Goal: Information Seeking & Learning: Understand process/instructions

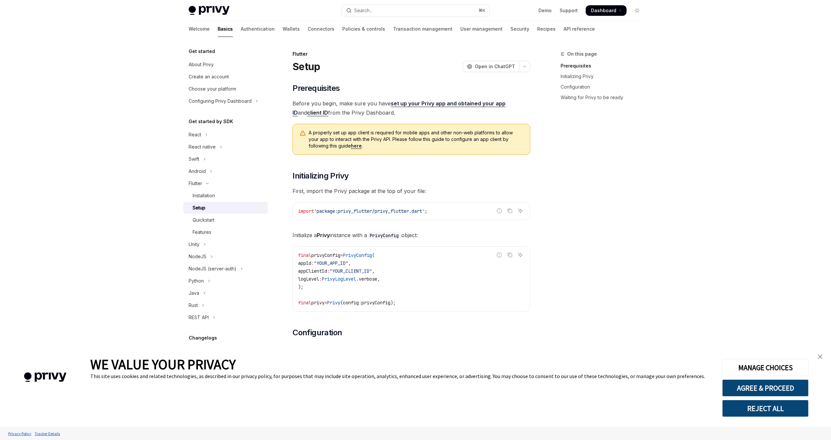
scroll to position [91, 0]
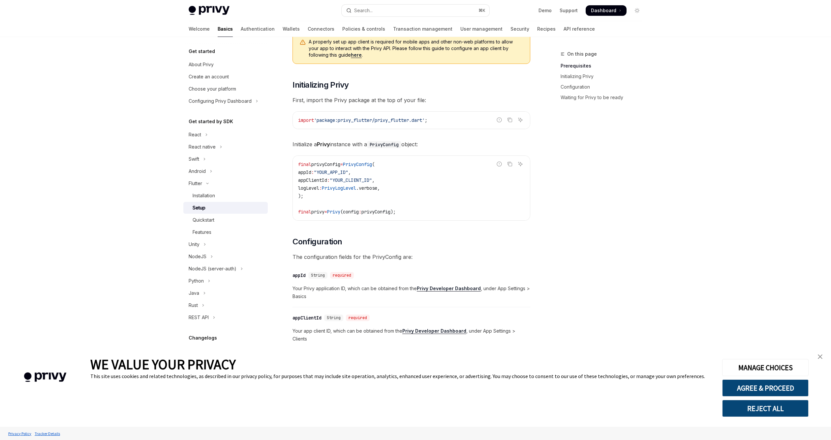
click at [642, 193] on div "On this page Prerequisites Initializing Privy Configuration Waiting for Privy t…" at bounding box center [597, 245] width 100 height 390
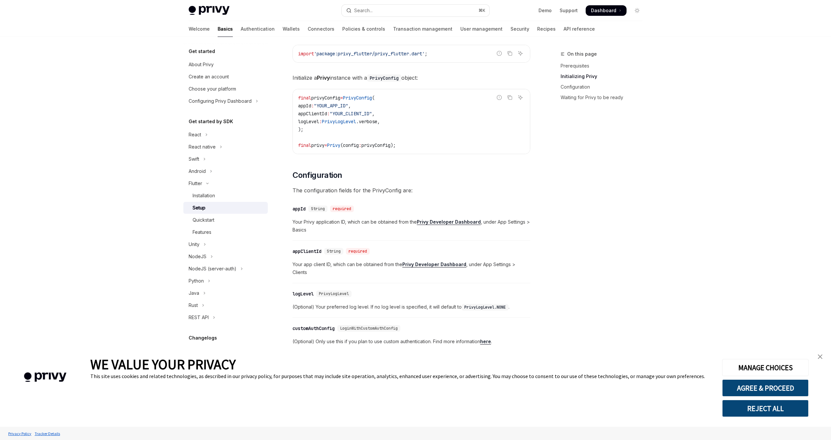
scroll to position [157, 0]
click at [455, 136] on code "final privyConfig = PrivyConfig ( appId : "YOUR_APP_ID" , appClientId : "YOUR_C…" at bounding box center [411, 122] width 226 height 55
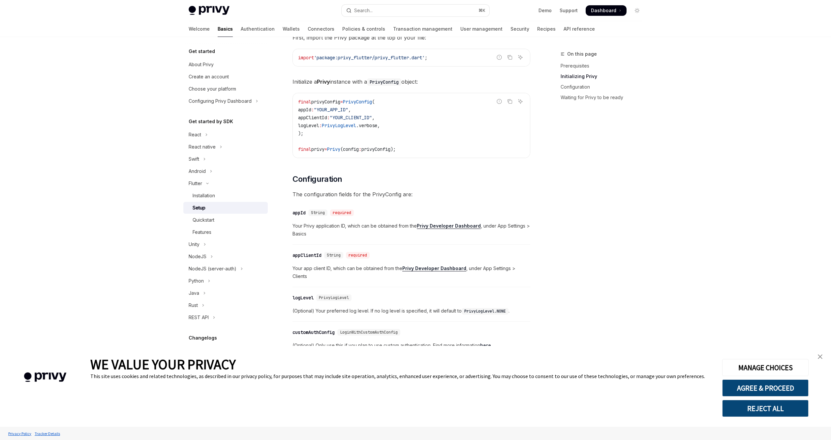
scroll to position [146, 0]
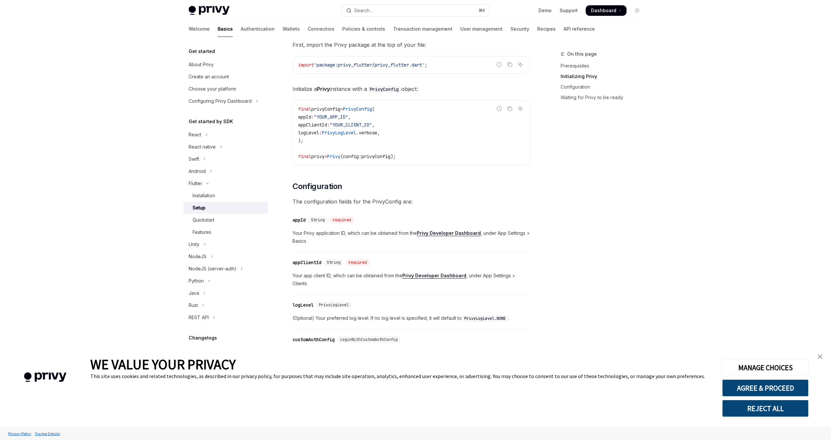
click at [476, 146] on code "final privyConfig = PrivyConfig ( appId : "YOUR_APP_ID" , appClientId : "YOUR_C…" at bounding box center [411, 132] width 226 height 55
click at [228, 317] on button "REST API" at bounding box center [225, 318] width 84 height 12
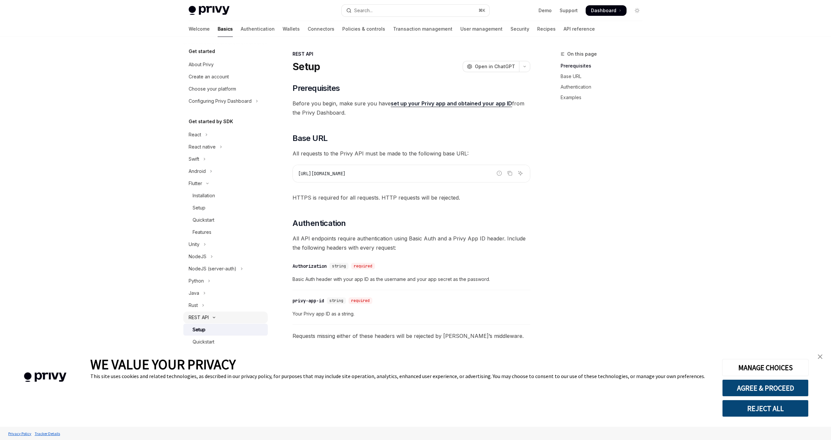
scroll to position [12, 0]
click at [227, 333] on div "Quickstart" at bounding box center [228, 330] width 71 height 8
type textarea "*"
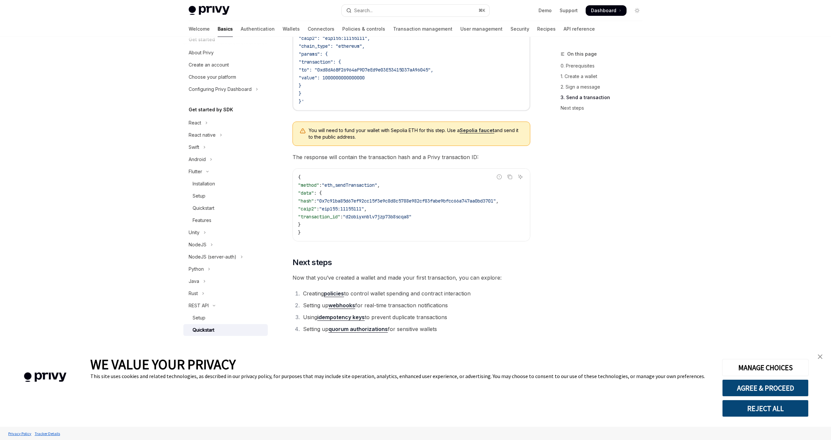
scroll to position [729, 0]
click at [496, 321] on li "Using idempotency keys to prevent duplicate transactions" at bounding box center [415, 317] width 229 height 9
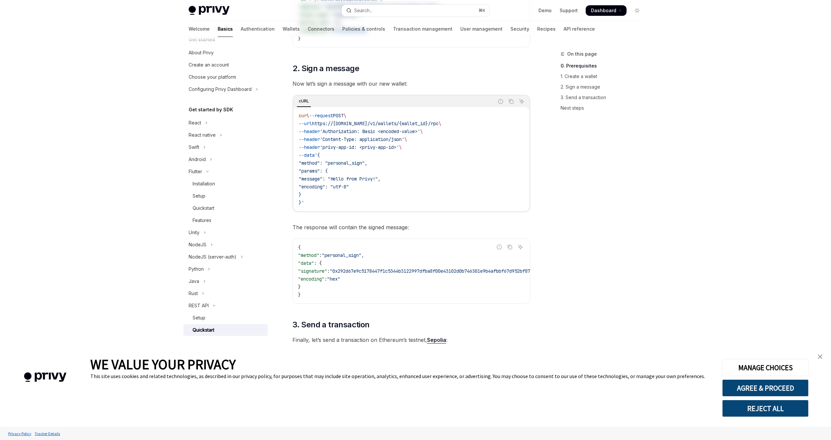
scroll to position [0, 0]
